Goal: Register for event/course

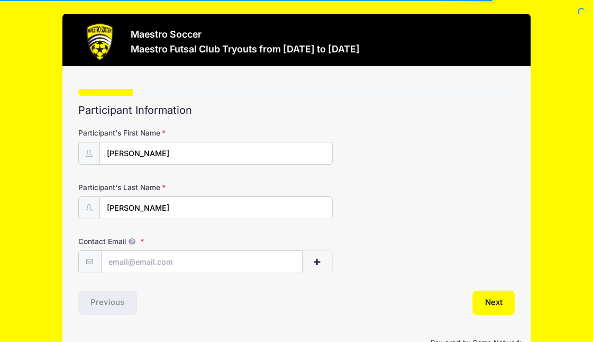
scroll to position [28, 0]
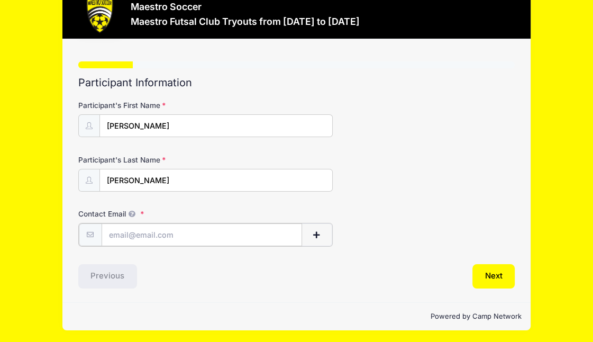
click at [185, 239] on input "Contact Email" at bounding box center [202, 234] width 201 height 23
type input "[EMAIL_ADDRESS][DOMAIN_NAME]"
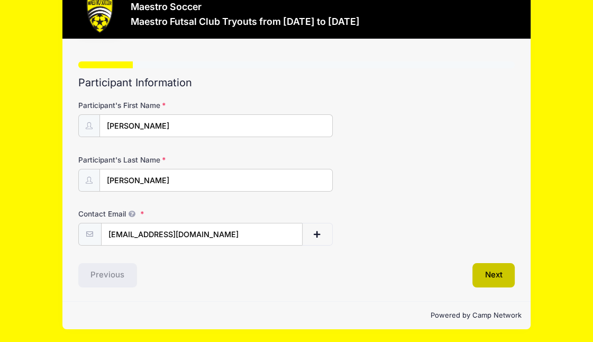
click at [488, 268] on button "Next" at bounding box center [493, 275] width 43 height 24
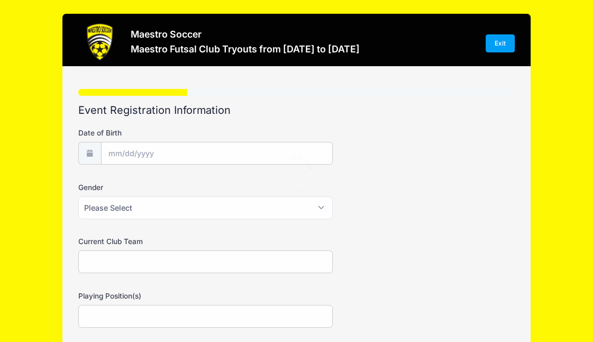
scroll to position [0, 0]
click at [212, 160] on input "Date of Birth" at bounding box center [217, 153] width 231 height 23
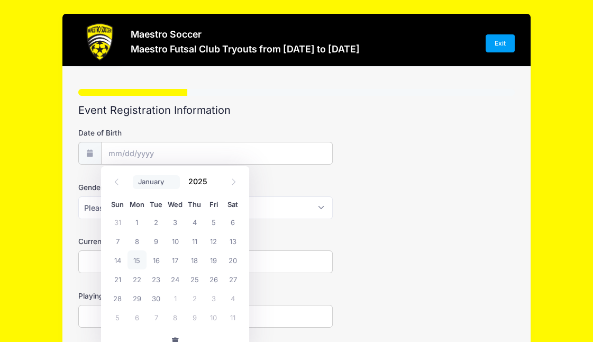
click at [167, 181] on select "January February March April May June July August September October November De…" at bounding box center [156, 182] width 47 height 14
select select "3"
click at [133, 175] on select "January February March April May June July August September October November De…" at bounding box center [156, 182] width 47 height 14
click at [216, 185] on span at bounding box center [213, 185] width 7 height 8
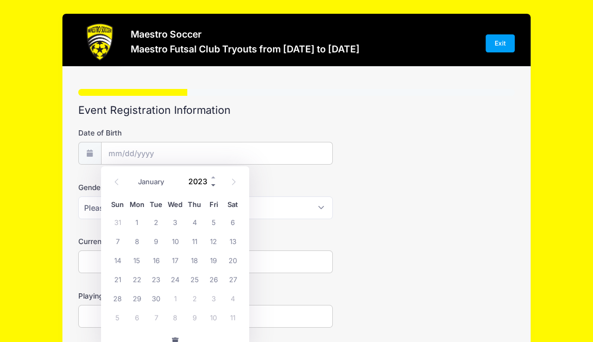
click at [216, 185] on span at bounding box center [213, 185] width 7 height 8
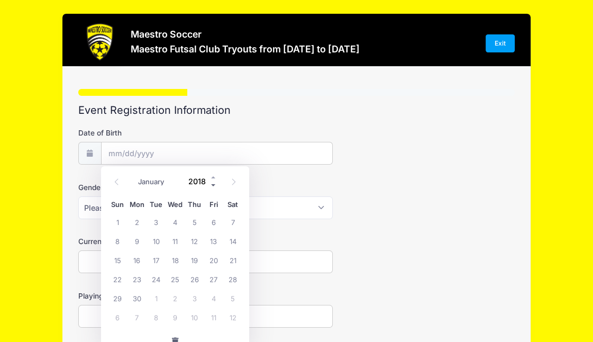
click at [216, 185] on span at bounding box center [213, 185] width 7 height 8
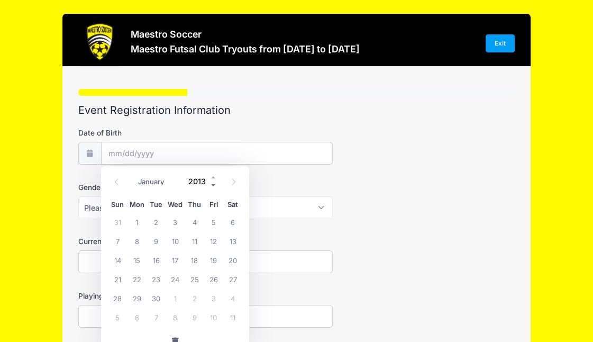
click at [216, 185] on span at bounding box center [213, 185] width 7 height 8
type input "2012"
click at [123, 297] on span "29" at bounding box center [117, 297] width 19 height 19
type input "[DATE]"
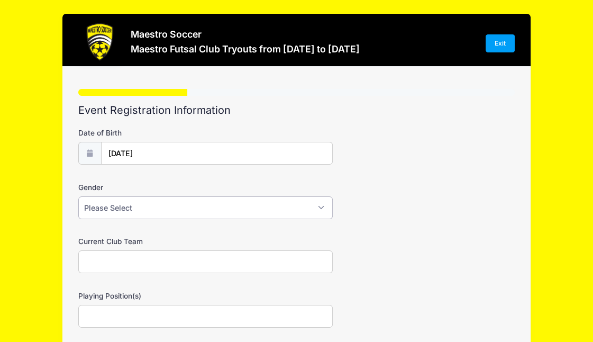
click at [189, 212] on select "Please Select [DEMOGRAPHIC_DATA] [DEMOGRAPHIC_DATA] Prefer not to say" at bounding box center [205, 207] width 255 height 23
select select "[DEMOGRAPHIC_DATA]"
click at [78, 196] on select "Please Select [DEMOGRAPHIC_DATA] [DEMOGRAPHIC_DATA] Prefer not to say" at bounding box center [205, 207] width 255 height 23
click at [181, 259] on input "Current Club Team" at bounding box center [205, 261] width 255 height 23
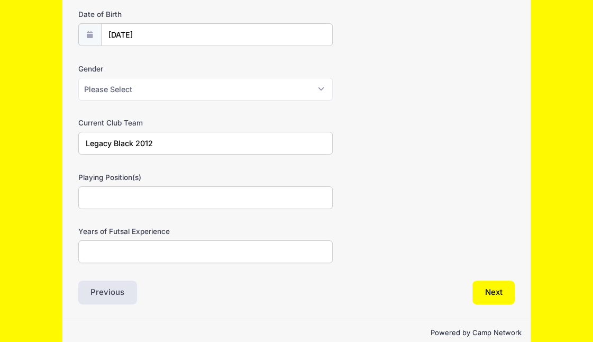
scroll to position [120, 0]
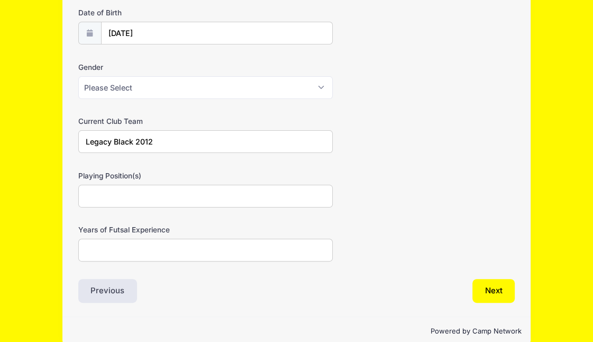
type input "Legacy Black 2012"
click at [193, 193] on input "Playing Position(s)" at bounding box center [205, 196] width 255 height 23
type input "M"
type input "Center Midfielder"
click at [208, 246] on input "Years of Futsal Experience" at bounding box center [205, 250] width 255 height 23
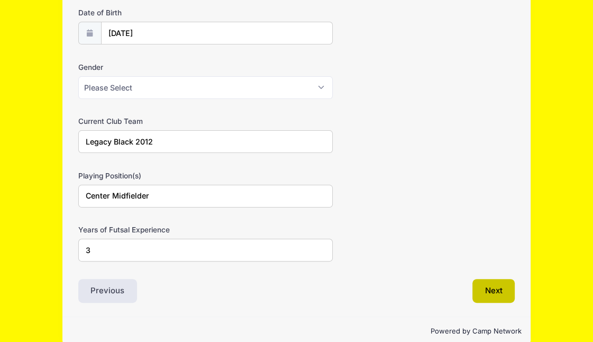
type input "3"
click at [480, 288] on button "Next" at bounding box center [493, 291] width 43 height 24
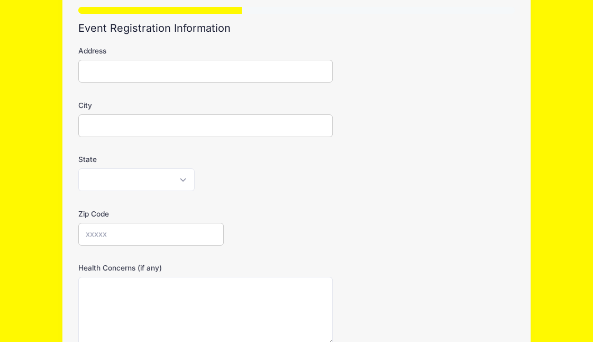
scroll to position [83, 0]
click at [263, 66] on input "Address" at bounding box center [205, 70] width 255 height 23
type input "[STREET_ADDRESS]"
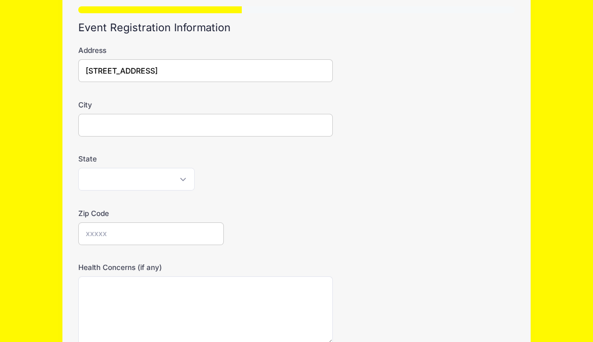
type input "[GEOGRAPHIC_DATA]"
select select "NJ"
type input "07920"
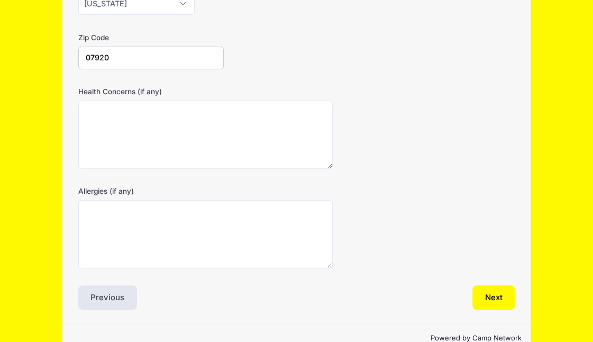
scroll to position [280, 0]
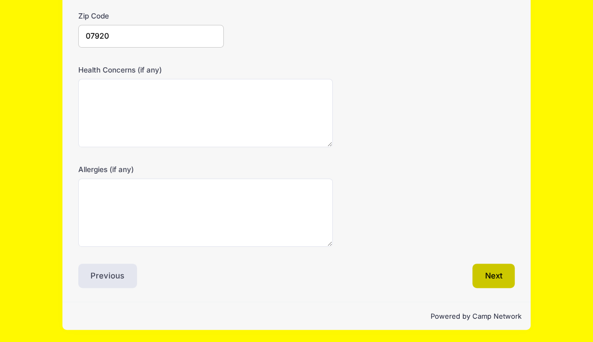
click at [487, 272] on button "Next" at bounding box center [493, 275] width 43 height 24
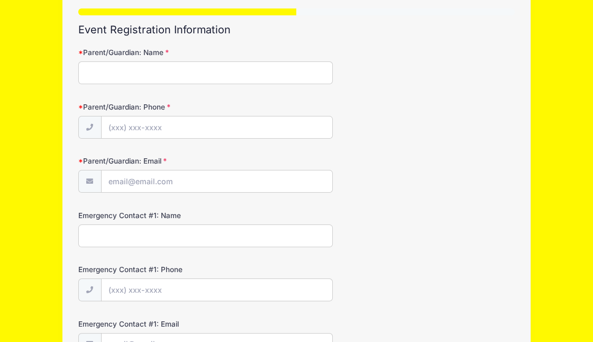
scroll to position [81, 0]
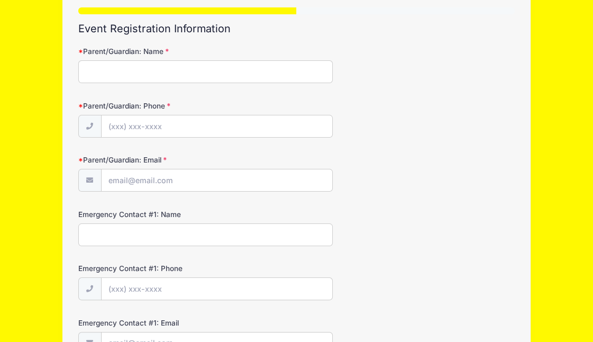
click at [256, 74] on input "Parent/Guardian: Name" at bounding box center [205, 71] width 255 height 23
click at [254, 69] on input "[PERSON_NAME]" at bounding box center [205, 71] width 255 height 23
type input "[PERSON_NAME]"
click at [269, 124] on input "Parent/Guardian: Phone" at bounding box center [217, 126] width 231 height 23
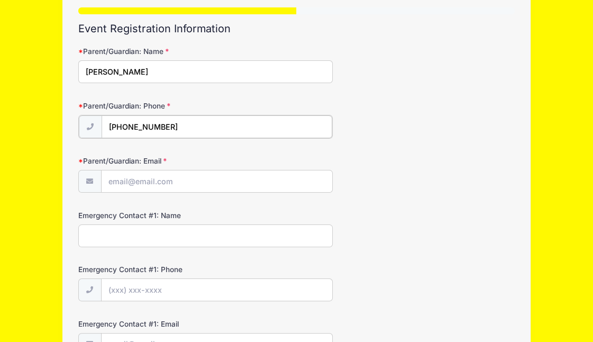
type input "[PHONE_NUMBER]"
click at [245, 178] on input "Parent/Guardian: Email" at bounding box center [217, 180] width 231 height 23
type input "[EMAIL_ADDRESS][DOMAIN_NAME]"
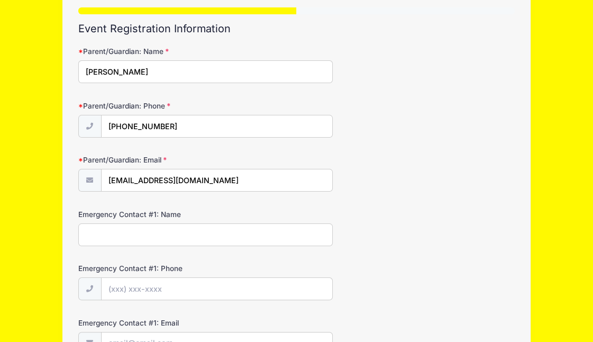
click at [244, 228] on input "Emergency Contact #1: Name" at bounding box center [205, 234] width 255 height 23
type input "[PERSON_NAME]"
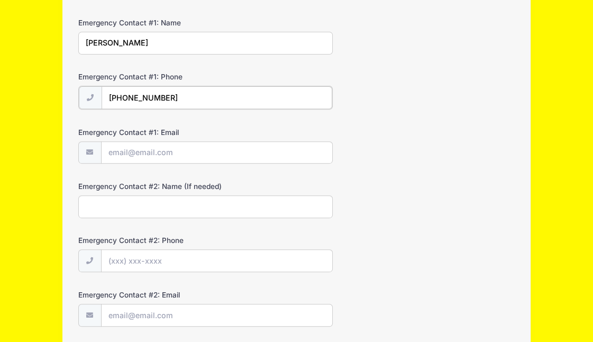
scroll to position [273, 0]
type input "[PHONE_NUMBER]"
click at [237, 160] on input "Emergency Contact #1: Email" at bounding box center [217, 152] width 231 height 23
type input "[EMAIL_ADDRESS][DOMAIN_NAME]"
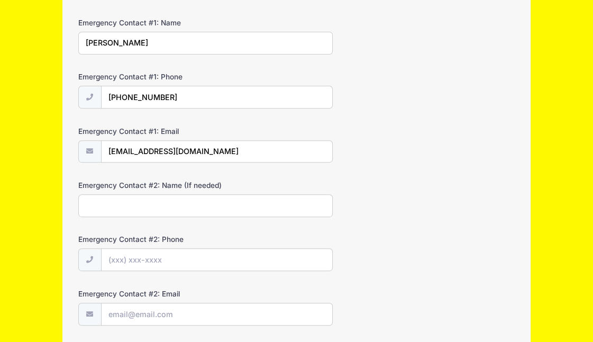
click at [241, 205] on input "Emergency Contact #2: Name (If needed)" at bounding box center [205, 205] width 255 height 23
type input "[PERSON_NAME]"
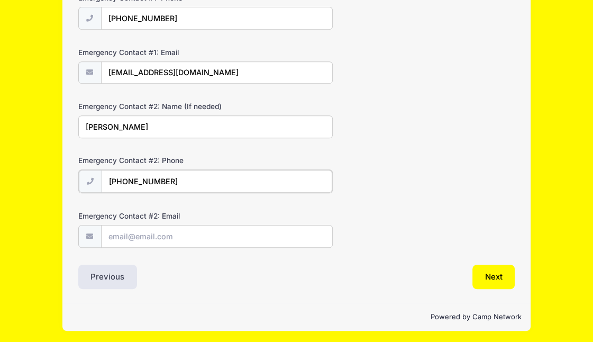
type input "[PHONE_NUMBER]"
click at [236, 226] on input "Emergency Contact #2: Email" at bounding box center [217, 235] width 231 height 23
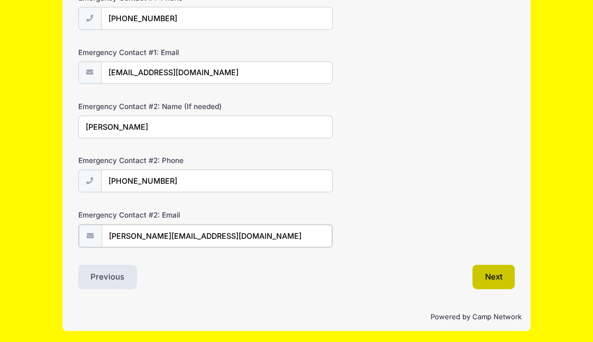
type input "[PERSON_NAME][EMAIL_ADDRESS][DOMAIN_NAME]"
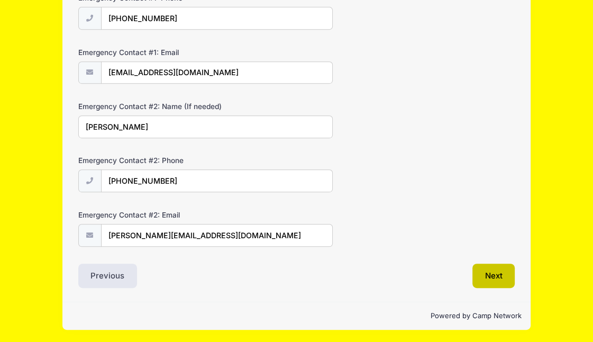
scroll to position [351, 0]
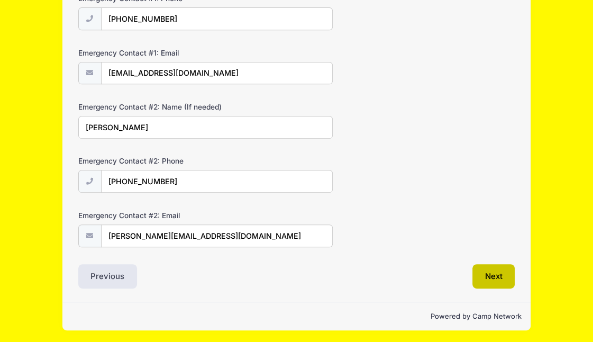
click at [497, 268] on button "Next" at bounding box center [493, 276] width 43 height 24
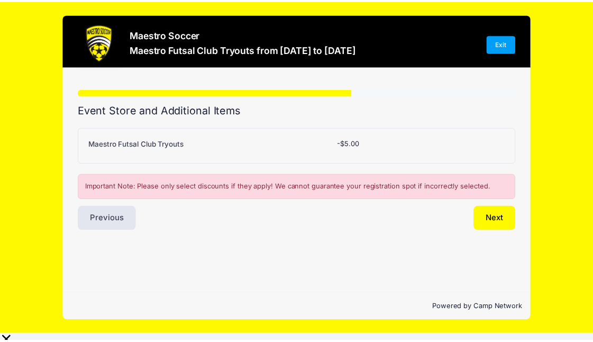
scroll to position [0, 0]
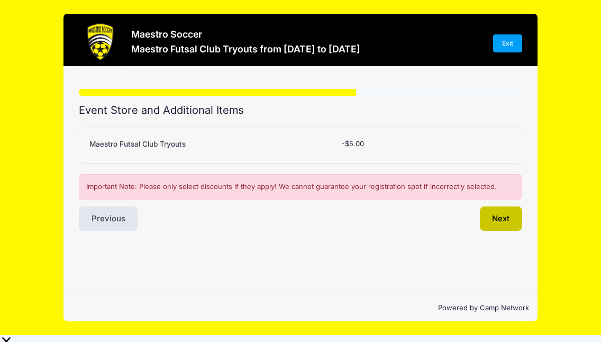
click at [501, 224] on button "Next" at bounding box center [501, 218] width 43 height 24
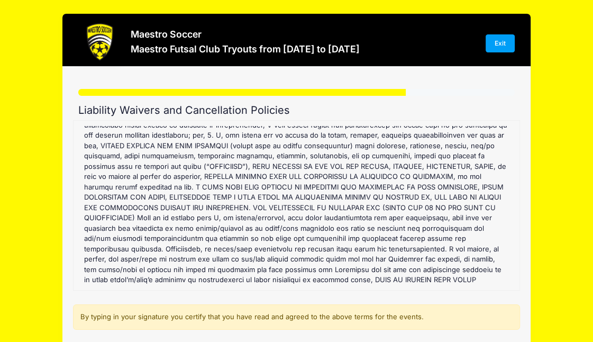
scroll to position [155, 0]
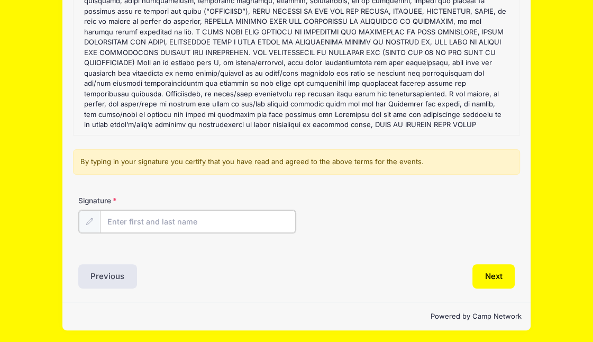
click at [241, 223] on input "Signature" at bounding box center [198, 221] width 196 height 23
type input "[PERSON_NAME]"
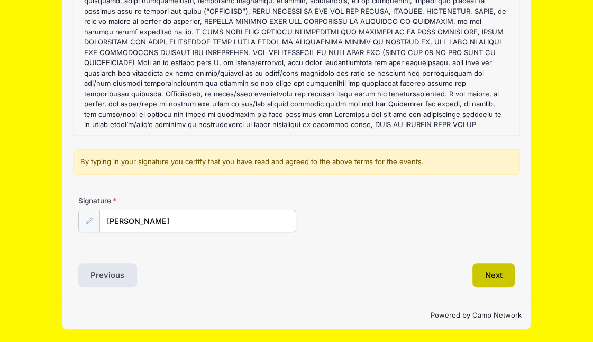
click at [476, 278] on button "Next" at bounding box center [493, 275] width 43 height 24
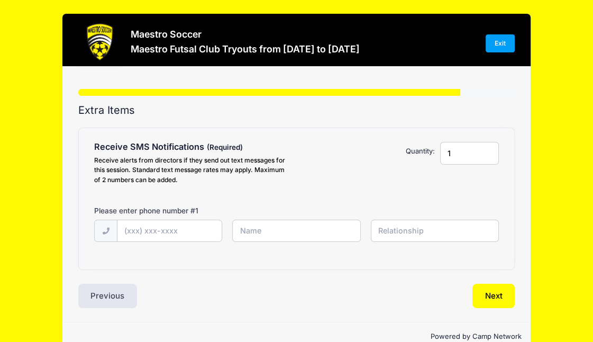
scroll to position [21, 0]
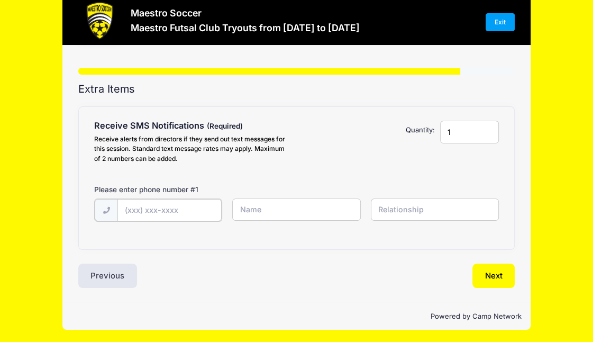
click at [158, 207] on input "text" at bounding box center [169, 210] width 104 height 23
type input "[PHONE_NUMBER]"
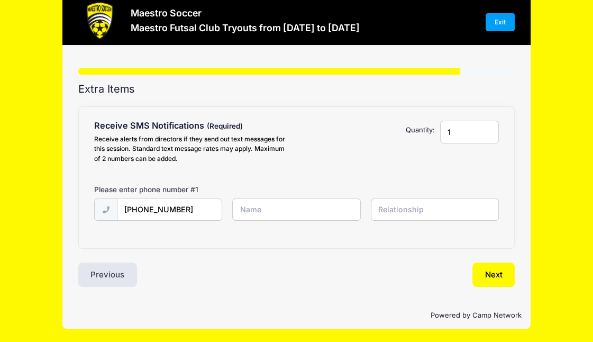
click at [253, 211] on input "text" at bounding box center [296, 209] width 128 height 23
type input "[PERSON_NAME]"
type input "mother"
click at [498, 278] on button "Next" at bounding box center [493, 274] width 43 height 24
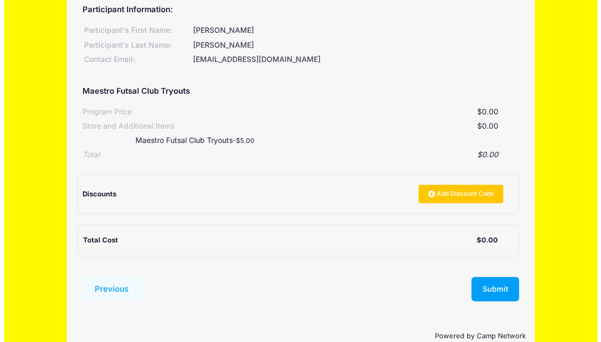
scroll to position [142, 0]
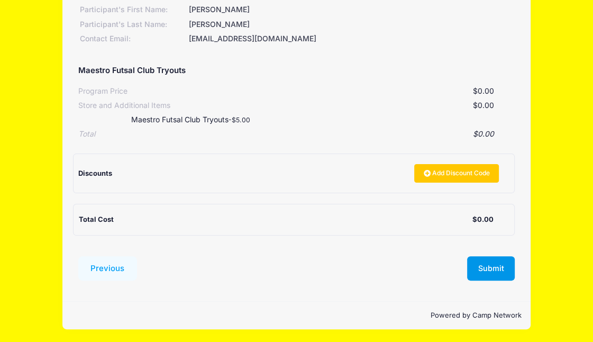
click at [487, 267] on button "Submit" at bounding box center [491, 268] width 48 height 24
